Goal: Information Seeking & Learning: Find specific fact

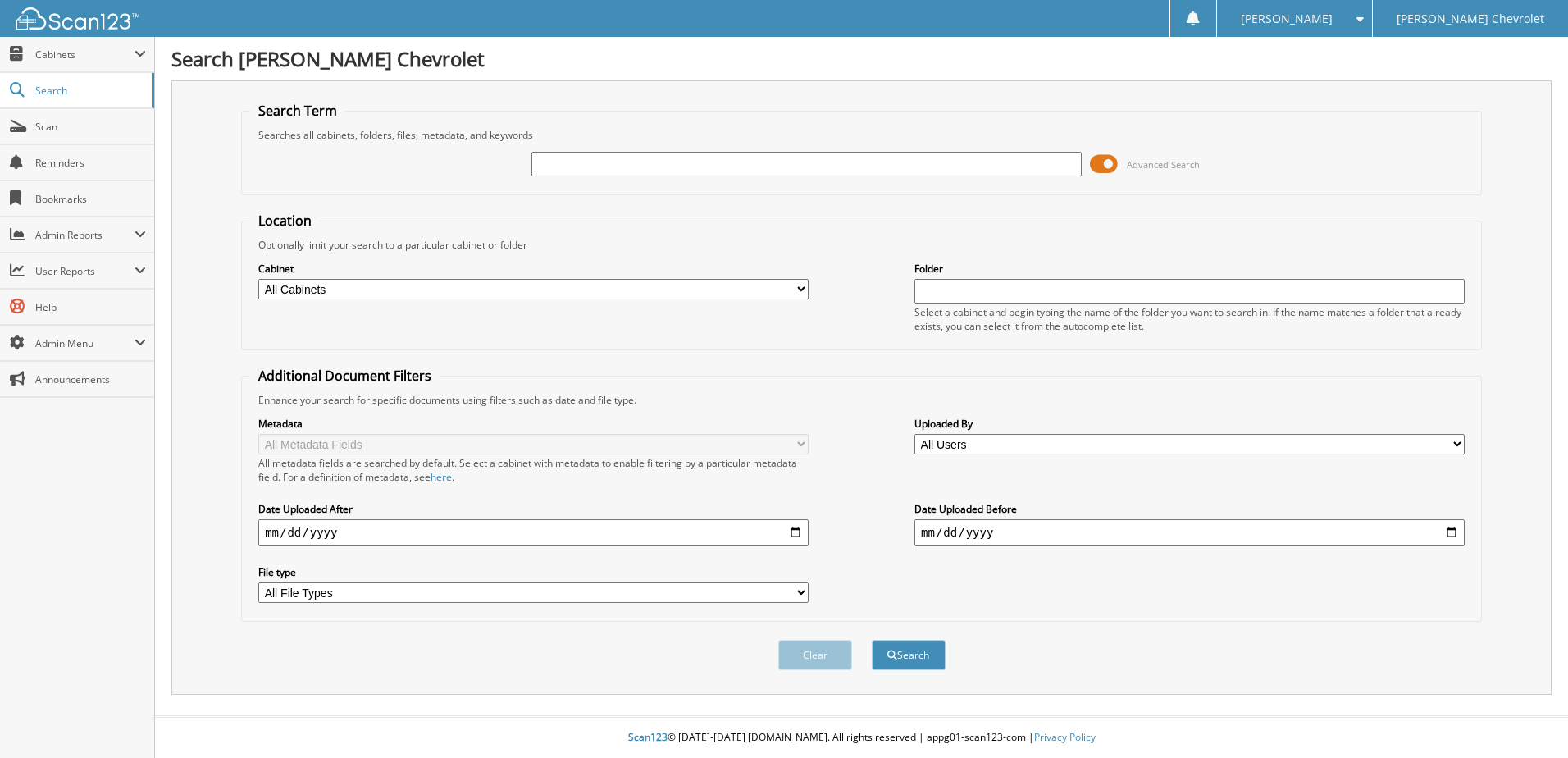
click at [585, 158] on input "text" at bounding box center [806, 164] width 550 height 25
type input "520037"
click at [872, 640] on button "Search" at bounding box center [908, 655] width 74 height 31
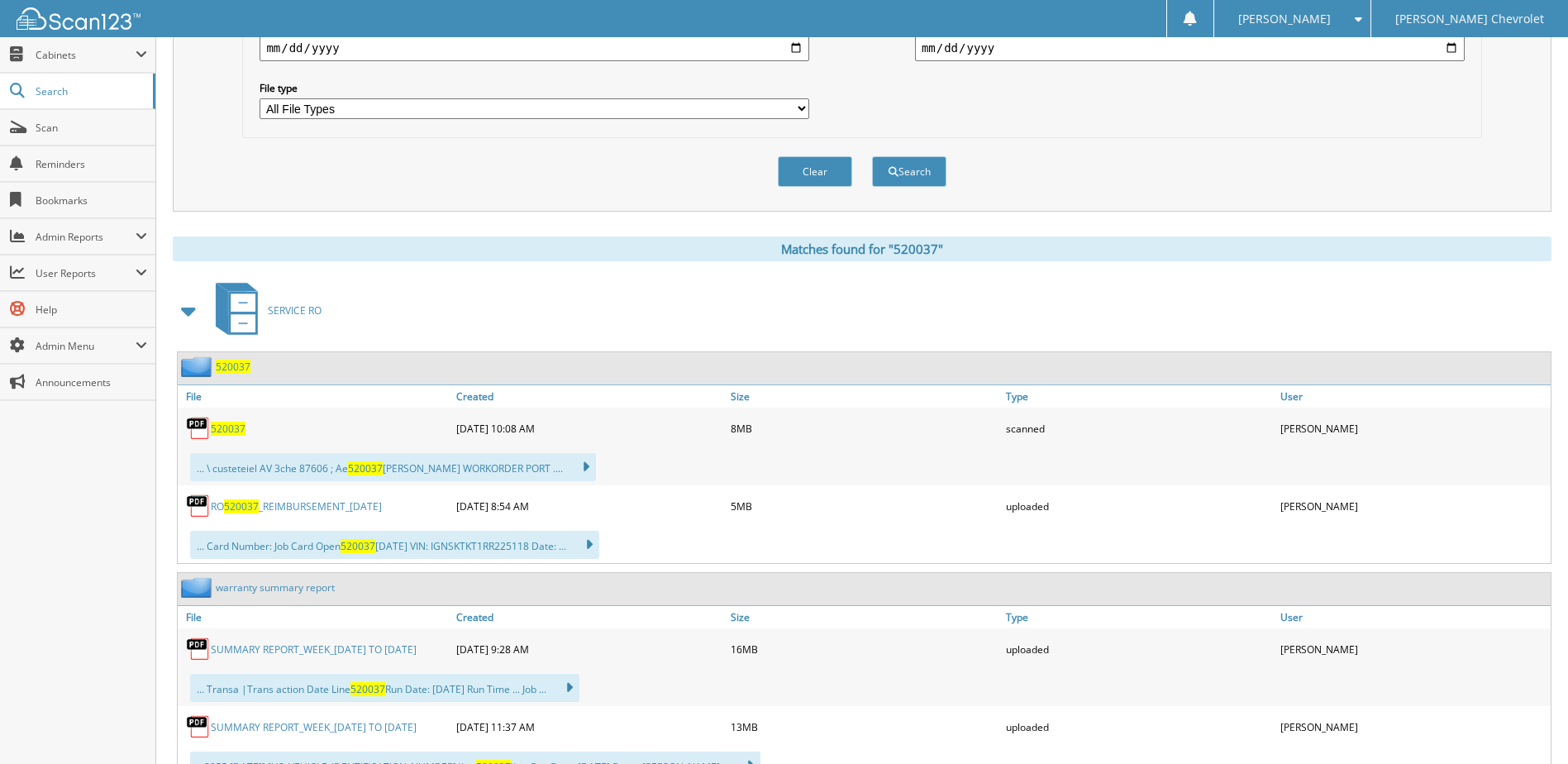
scroll to position [496, 0]
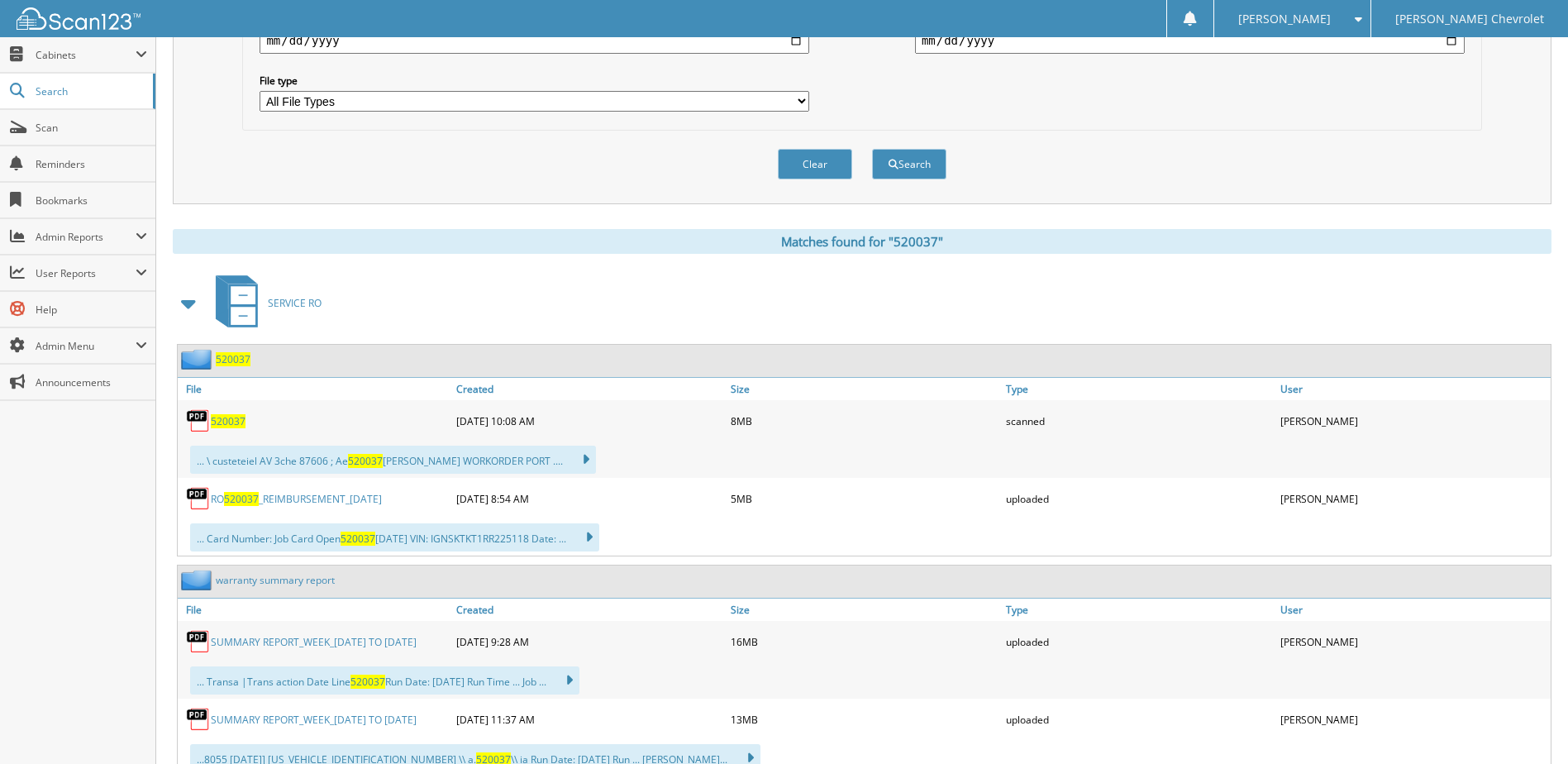
click at [238, 505] on span "520037" at bounding box center [242, 499] width 35 height 14
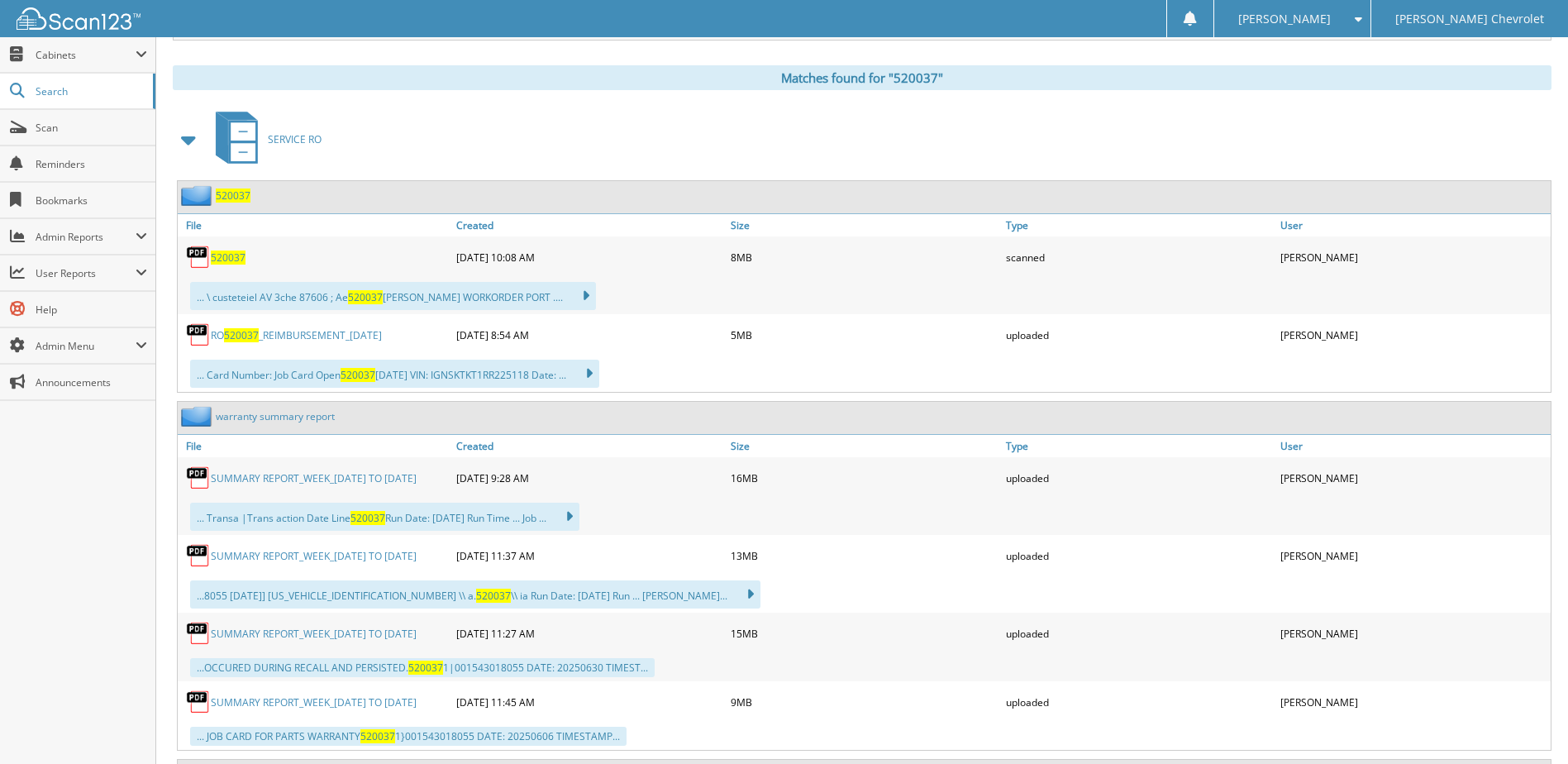
scroll to position [661, 0]
click at [232, 259] on span "520037" at bounding box center [228, 255] width 35 height 14
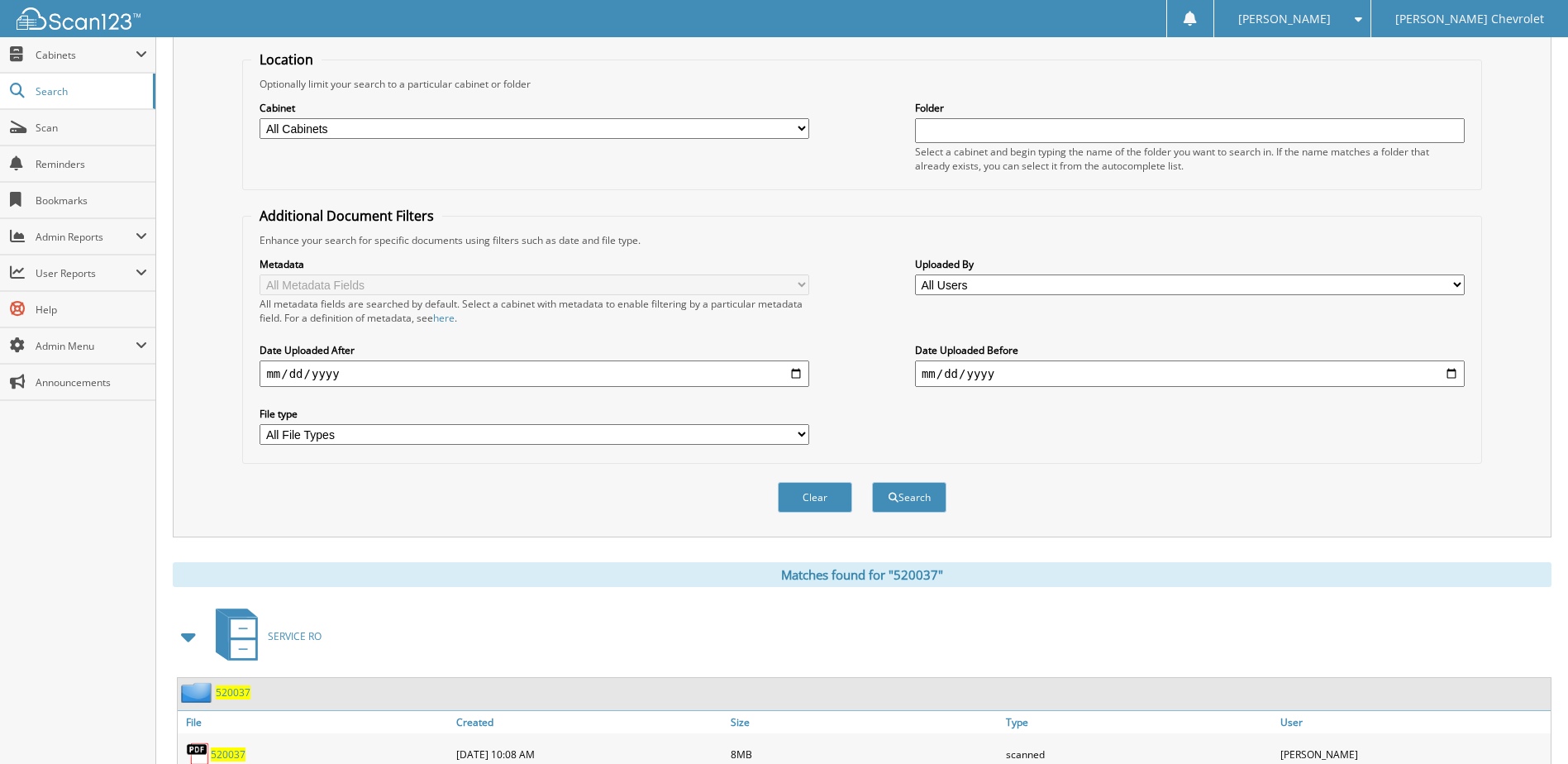
scroll to position [83, 0]
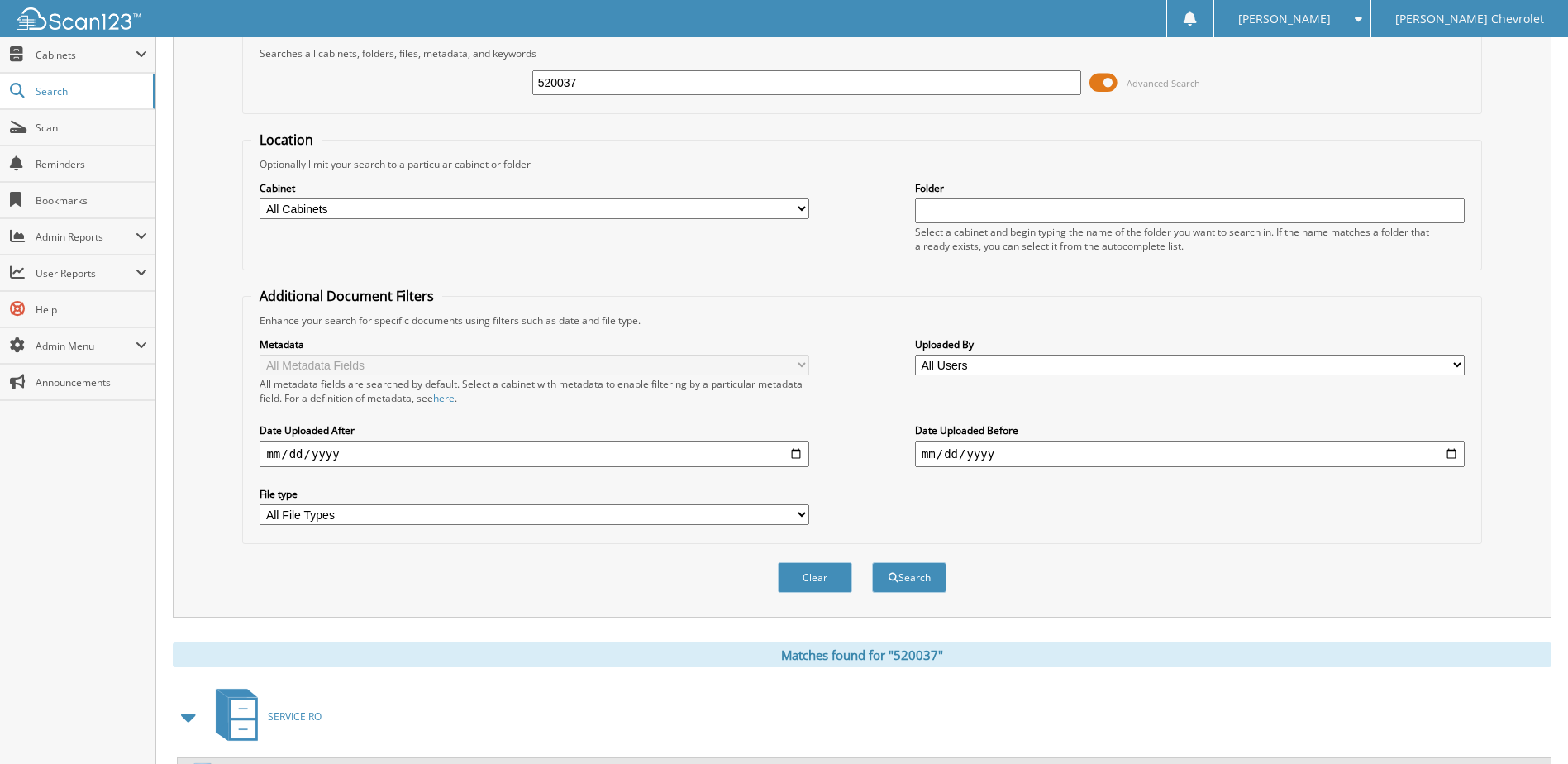
drag, startPoint x: 613, startPoint y: 84, endPoint x: 278, endPoint y: 97, distance: 335.3
click at [278, 97] on div "520037 Advanced Search" at bounding box center [861, 83] width 1221 height 45
type input "[PERSON_NAME]"
click at [872, 562] on button "Search" at bounding box center [909, 577] width 74 height 31
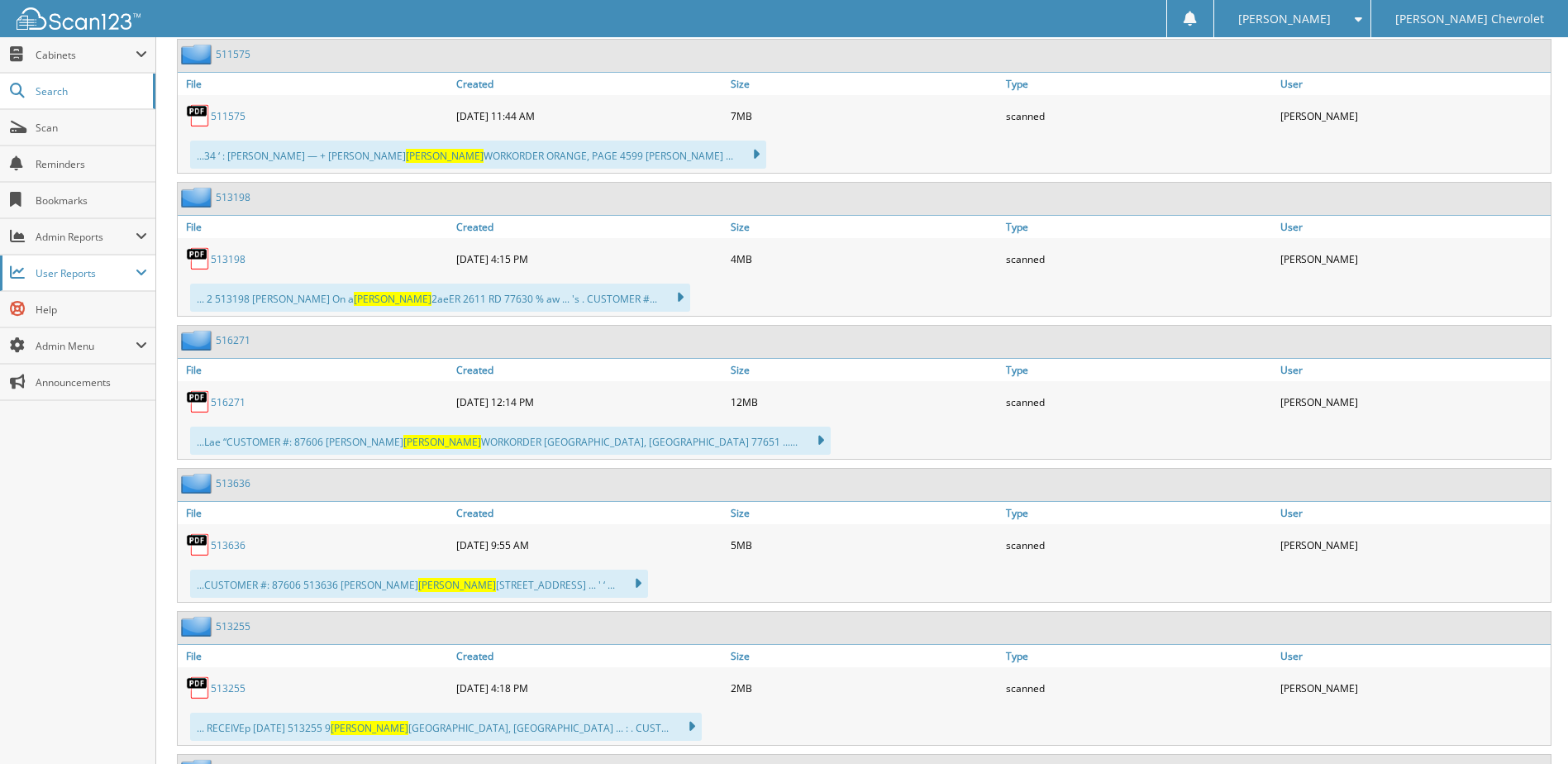
scroll to position [1240, 0]
click at [233, 402] on link "516271" at bounding box center [228, 400] width 35 height 14
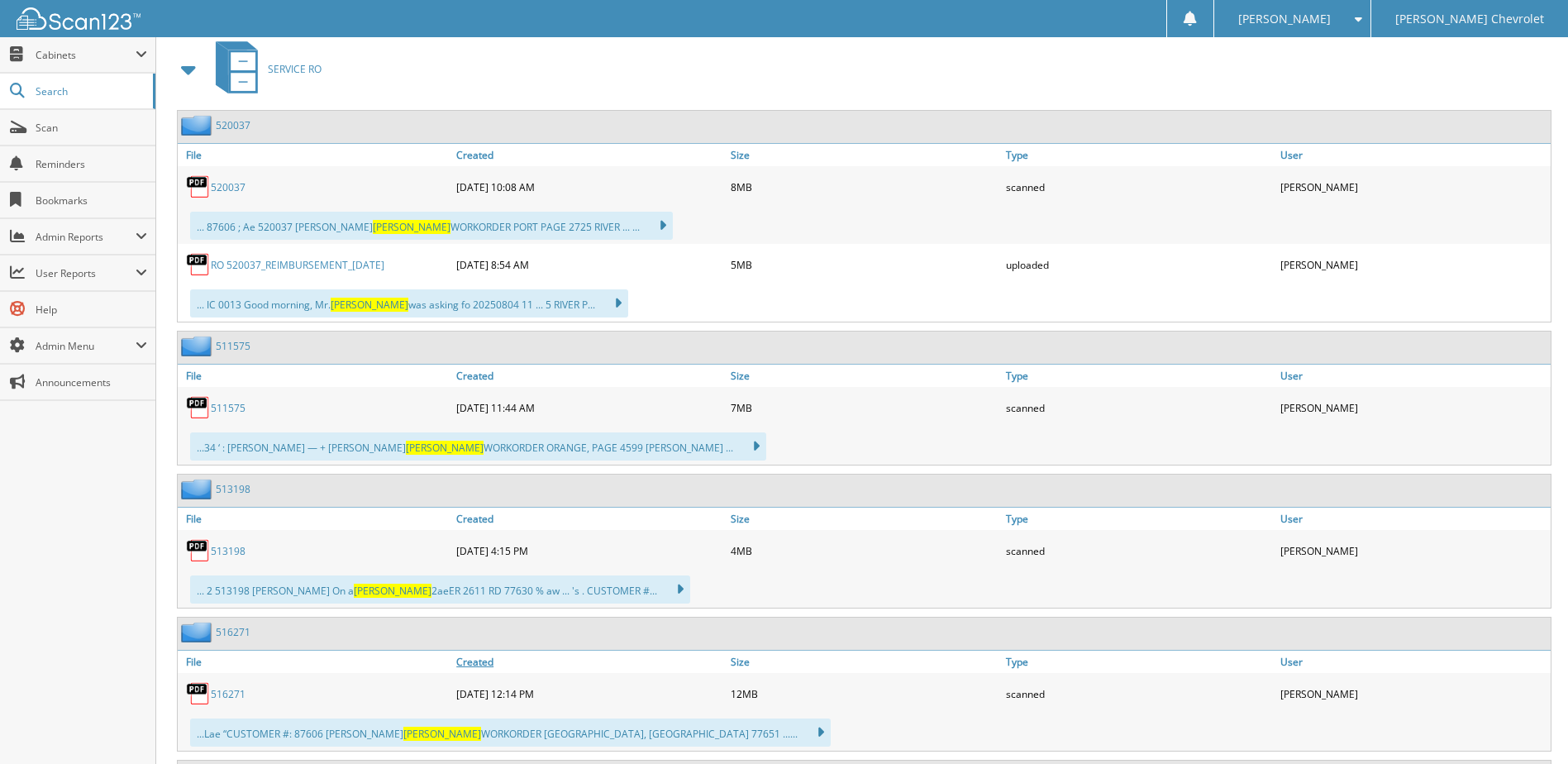
scroll to position [910, 0]
